Goal: Transaction & Acquisition: Purchase product/service

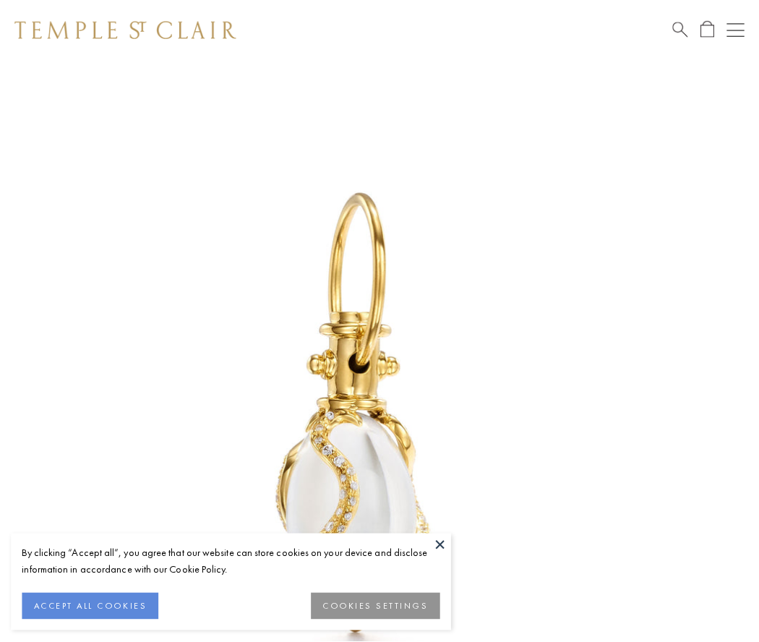
scroll to position [31, 0]
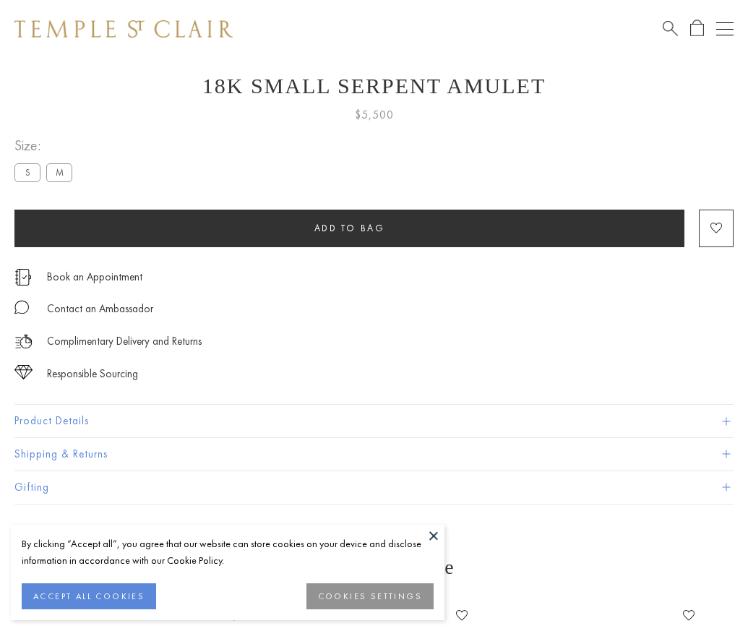
click at [349, 228] on span "Add to bag" at bounding box center [349, 228] width 71 height 12
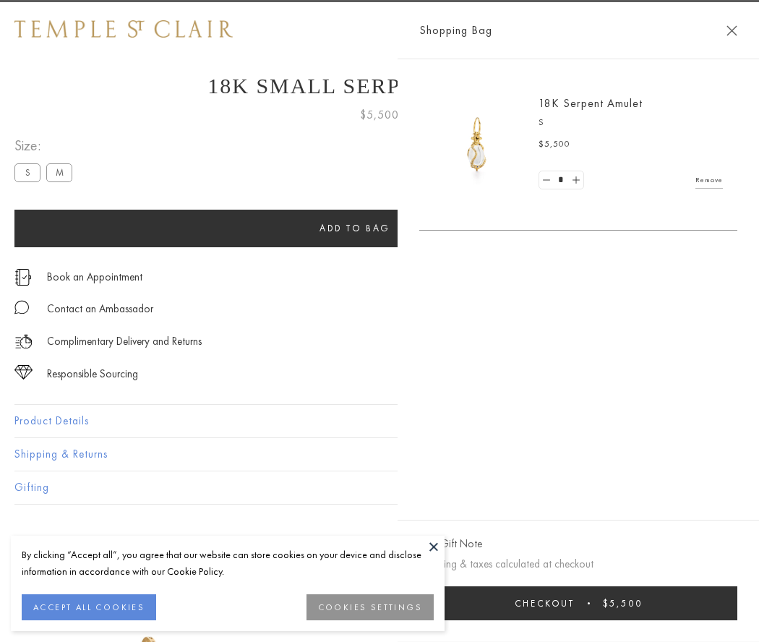
click at [724, 603] on button "Checkout $5,500" at bounding box center [578, 603] width 318 height 34
